Goal: Information Seeking & Learning: Learn about a topic

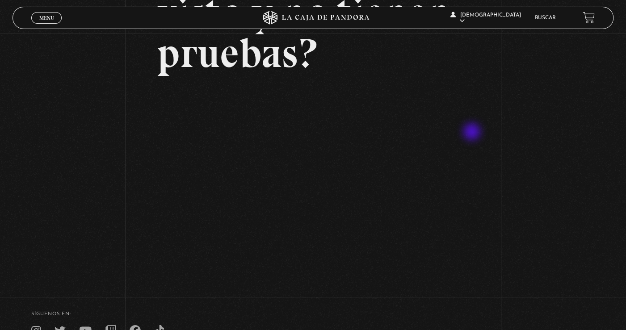
scroll to position [134, 0]
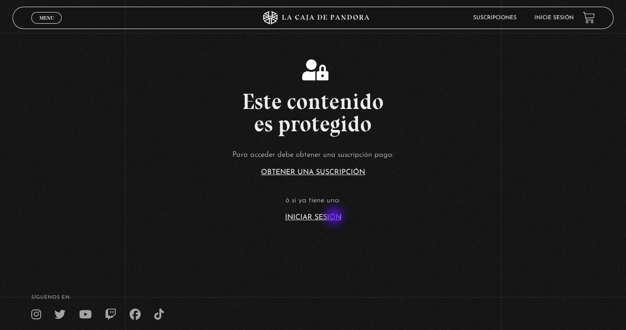
click at [335, 217] on link "Iniciar Sesión" at bounding box center [313, 217] width 56 height 7
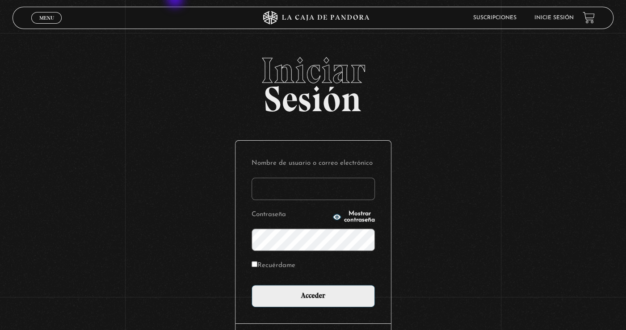
type input "[EMAIL_ADDRESS][DOMAIN_NAME]"
